Goal: Task Accomplishment & Management: Manage account settings

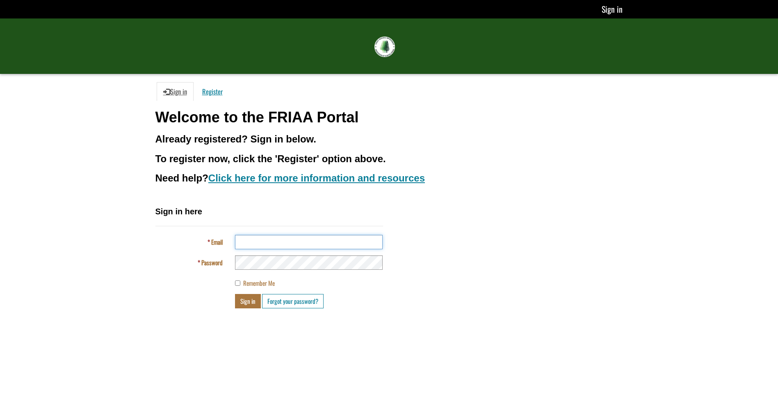
click at [268, 239] on input "Email" at bounding box center [309, 242] width 148 height 14
type input "**********"
click at [245, 304] on button "Sign in" at bounding box center [248, 301] width 26 height 14
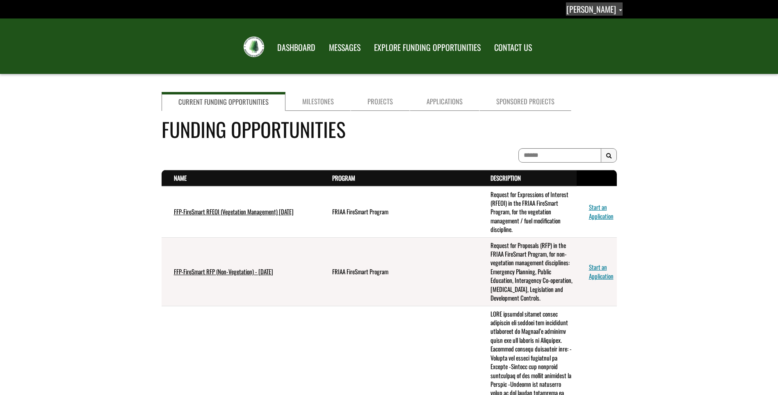
click at [620, 6] on link "brad milton" at bounding box center [594, 8] width 57 height 13
click at [606, 41] on link "Sign out" at bounding box center [590, 43] width 64 height 11
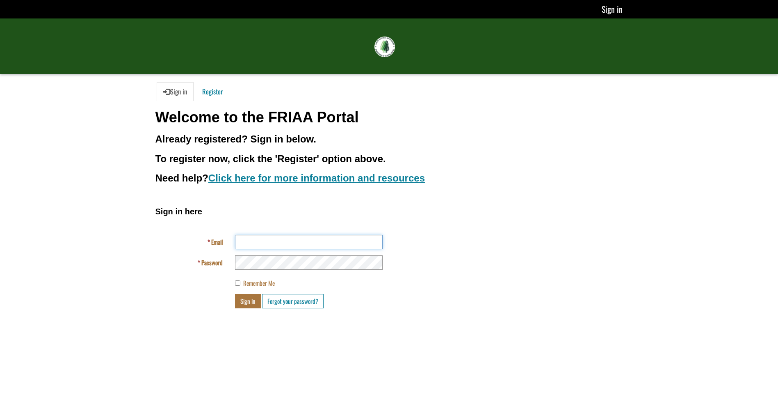
click at [251, 239] on input "Email" at bounding box center [309, 242] width 148 height 14
type input "**********"
click at [235, 294] on button "Sign in" at bounding box center [248, 301] width 26 height 14
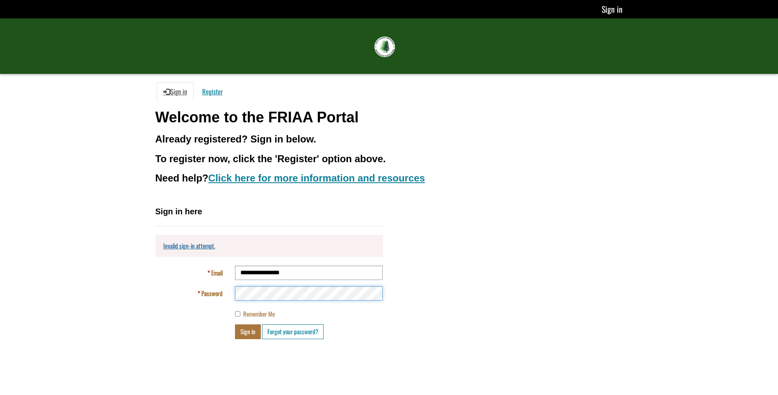
click at [223, 292] on div "Password" at bounding box center [269, 293] width 240 height 14
click at [196, 310] on div "**********" at bounding box center [270, 272] width 228 height 133
click at [245, 330] on button "Sign in" at bounding box center [248, 331] width 26 height 14
click at [245, 328] on button "Sign in" at bounding box center [248, 331] width 26 height 14
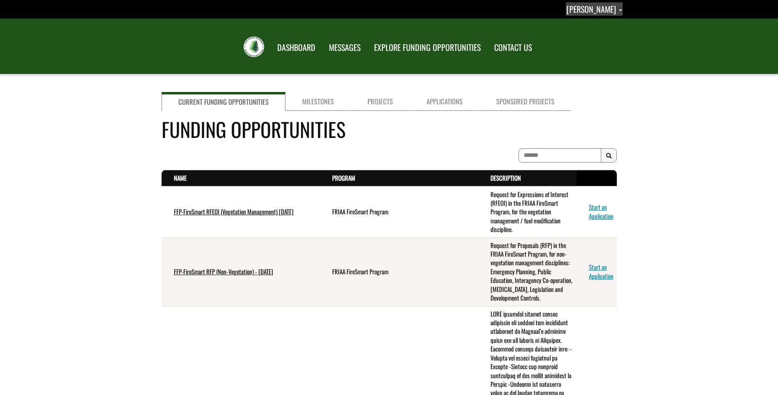
click at [613, 2] on link "[PERSON_NAME]" at bounding box center [594, 8] width 57 height 13
click at [600, 22] on link "Profile" at bounding box center [590, 23] width 64 height 11
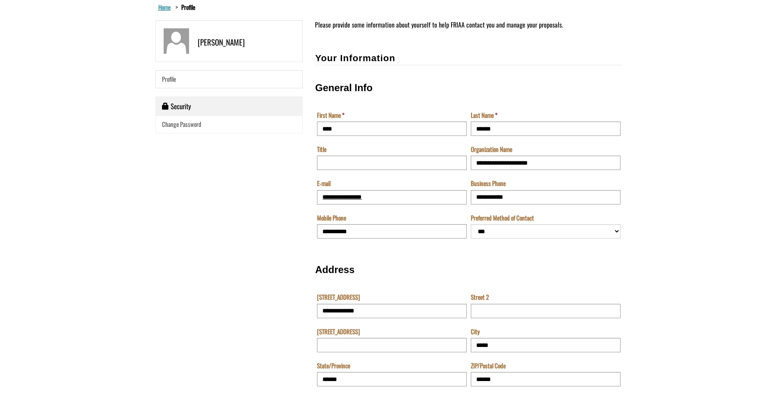
scroll to position [82, 0]
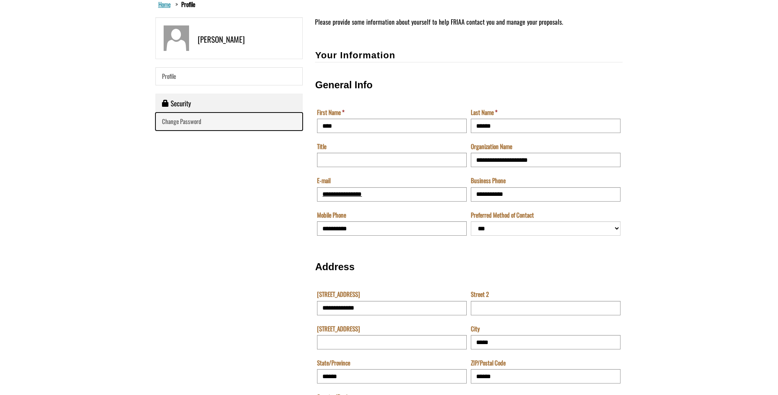
click at [174, 120] on span "Change Password" at bounding box center [181, 121] width 39 height 9
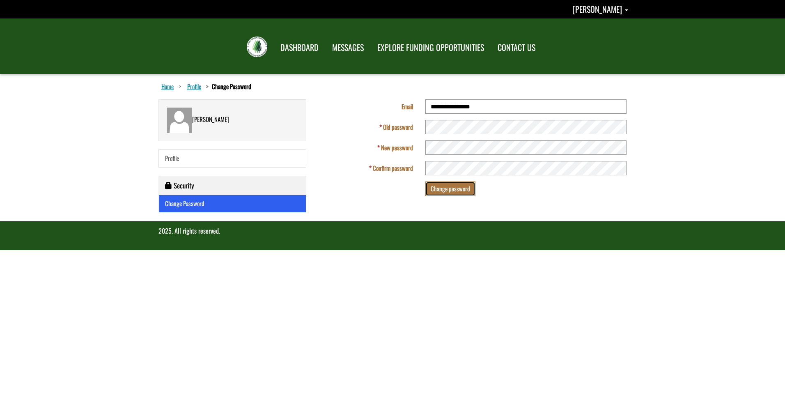
click at [453, 187] on button "Change password" at bounding box center [450, 188] width 50 height 14
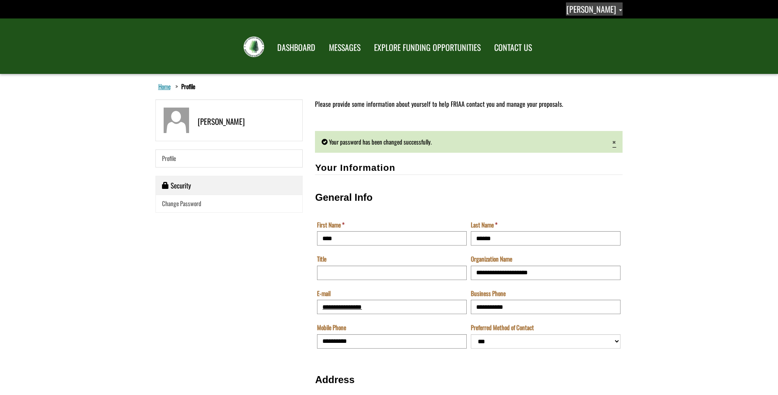
click at [615, 11] on span "[PERSON_NAME]" at bounding box center [592, 9] width 50 height 12
click at [616, 43] on link "Sign out" at bounding box center [590, 43] width 64 height 11
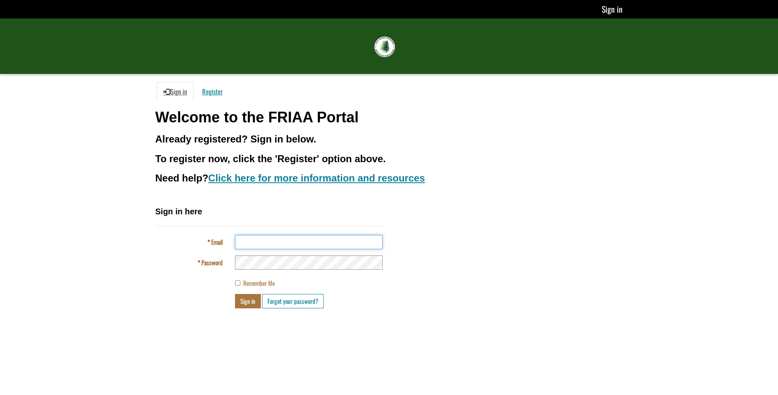
click at [291, 248] on input "Email" at bounding box center [309, 242] width 148 height 14
type input "**********"
click at [235, 294] on button "Sign in" at bounding box center [248, 301] width 26 height 14
